Goal: Information Seeking & Learning: Learn about a topic

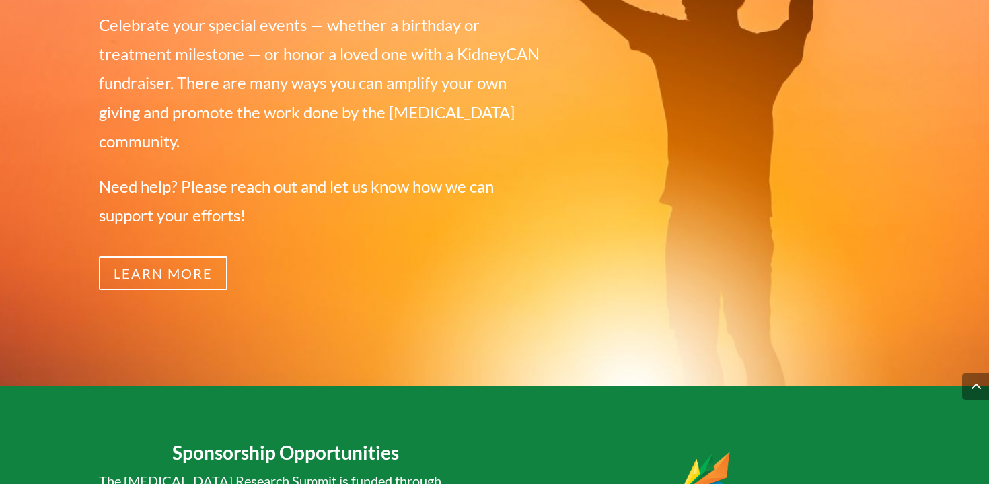
scroll to position [2667, 0]
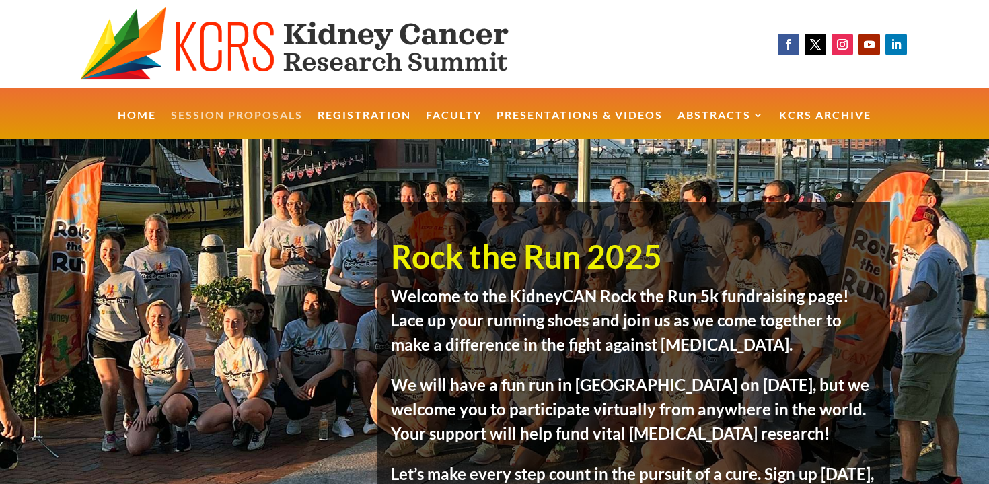
click at [243, 112] on link "Session Proposals" at bounding box center [237, 124] width 132 height 29
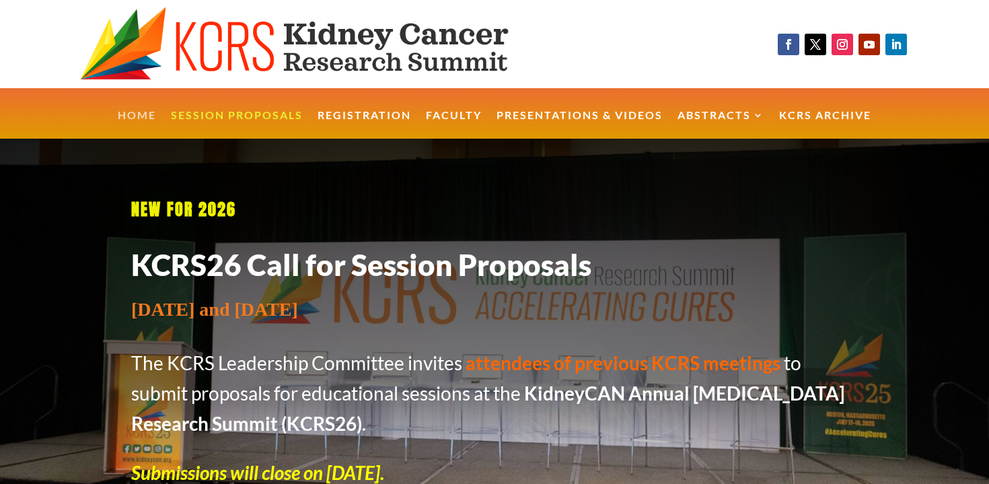
click at [150, 110] on link "Home" at bounding box center [137, 124] width 38 height 29
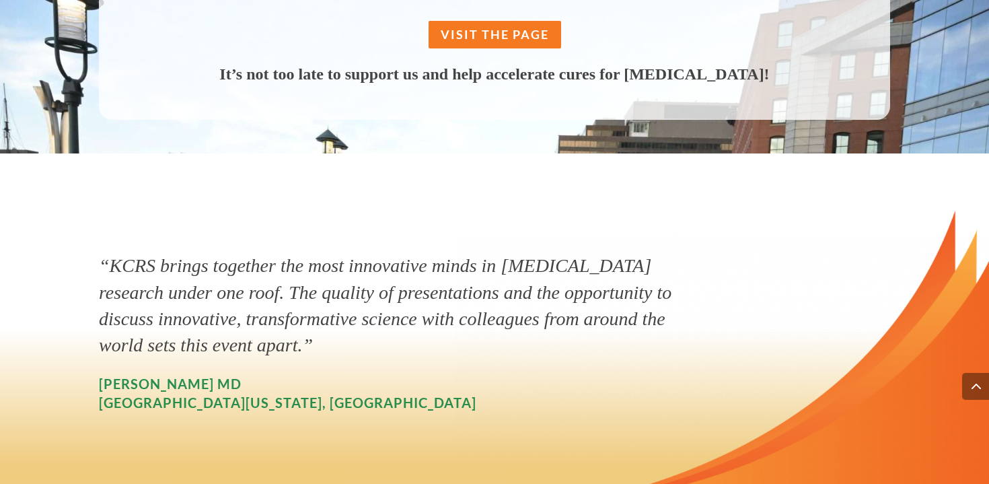
scroll to position [1411, 0]
